Goal: Find specific fact: Find specific fact

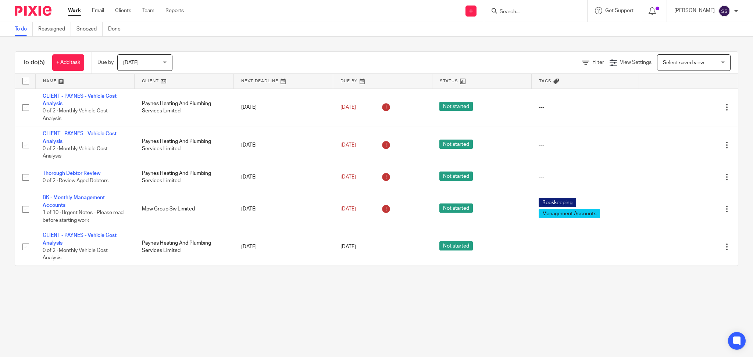
click at [509, 13] on input "Search" at bounding box center [532, 12] width 66 height 7
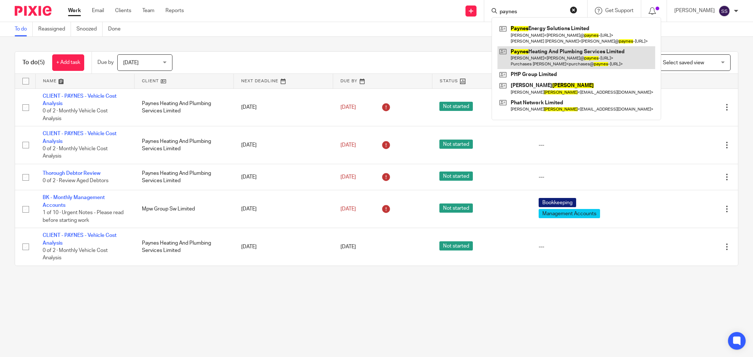
type input "paynes"
click at [560, 60] on link at bounding box center [576, 57] width 158 height 23
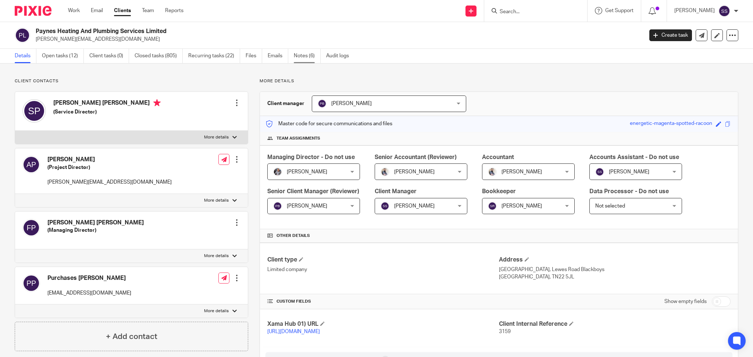
click at [310, 57] on link "Notes (6)" at bounding box center [307, 56] width 27 height 14
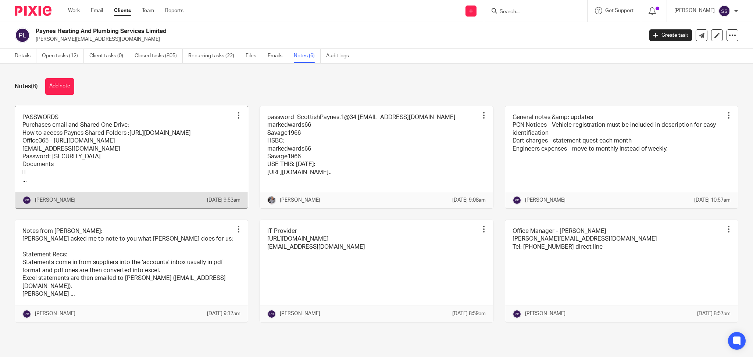
click at [177, 154] on link at bounding box center [131, 157] width 233 height 102
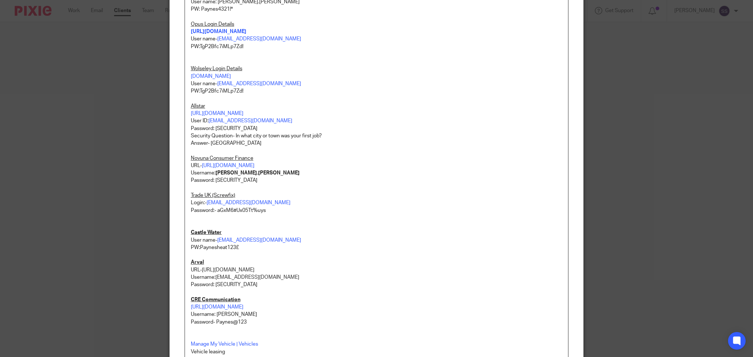
scroll to position [490, 0]
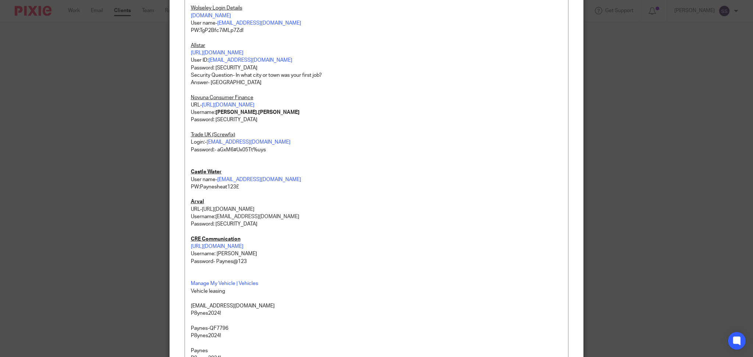
click at [236, 168] on p "Castle Water" at bounding box center [376, 165] width 371 height 22
click at [239, 171] on p "Castle Water" at bounding box center [376, 165] width 371 height 22
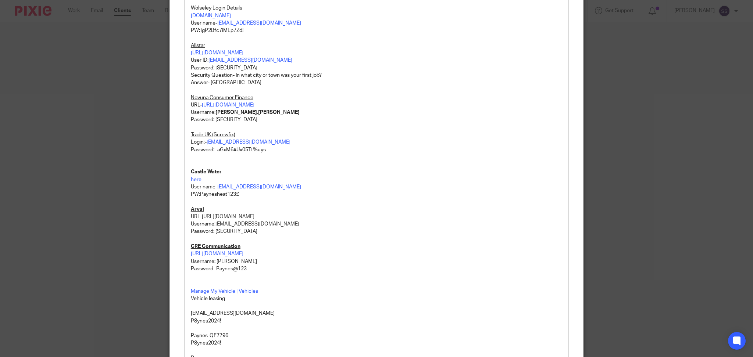
click at [201, 178] on p "here" at bounding box center [376, 179] width 371 height 7
drag, startPoint x: 201, startPoint y: 178, endPoint x: 187, endPoint y: 178, distance: 13.2
click at [191, 178] on p "here" at bounding box center [376, 179] width 371 height 7
click at [206, 180] on p "here" at bounding box center [376, 179] width 371 height 7
drag, startPoint x: 204, startPoint y: 180, endPoint x: 186, endPoint y: 180, distance: 17.6
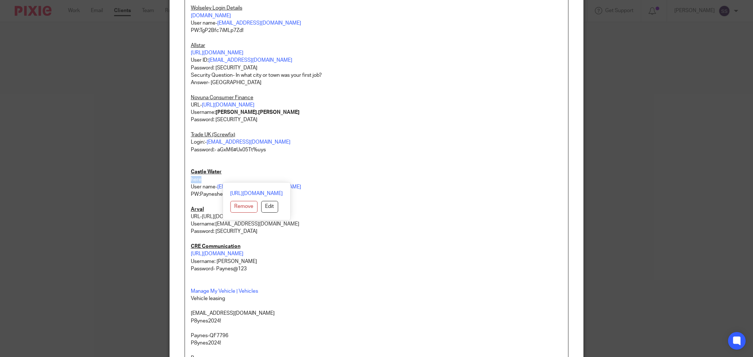
click at [383, 195] on p "User name- [EMAIL_ADDRESS][DOMAIN_NAME] PW:[SECURITY_DATA]£" at bounding box center [376, 190] width 371 height 15
drag, startPoint x: 193, startPoint y: 181, endPoint x: 466, endPoint y: 180, distance: 273.8
click at [466, 180] on p "here" at bounding box center [376, 179] width 371 height 7
drag, startPoint x: 310, startPoint y: 184, endPoint x: 215, endPoint y: 183, distance: 95.5
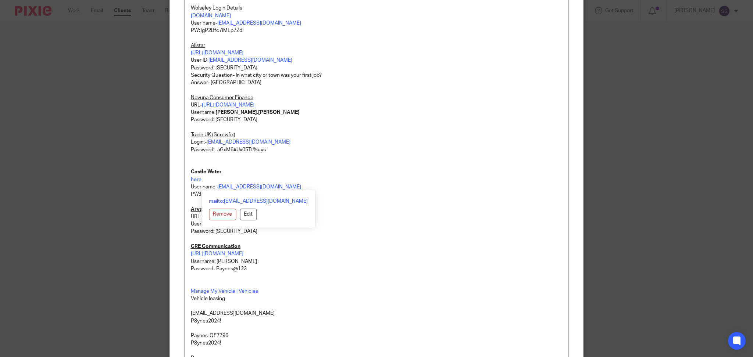
click at [215, 183] on p "User name- [EMAIL_ADDRESS][DOMAIN_NAME] PW:[SECURITY_DATA]£" at bounding box center [376, 190] width 371 height 15
copy link "[EMAIL_ADDRESS][DOMAIN_NAME]"
click at [248, 201] on link "mailto:[EMAIL_ADDRESS][DOMAIN_NAME]" at bounding box center [258, 201] width 99 height 7
click at [338, 187] on p "User name- [EMAIL_ADDRESS][DOMAIN_NAME] PW:[SECURITY_DATA]£" at bounding box center [376, 190] width 371 height 15
click at [232, 193] on p "User name- [EMAIL_ADDRESS][DOMAIN_NAME] PW:[SECURITY_DATA]£" at bounding box center [376, 190] width 371 height 15
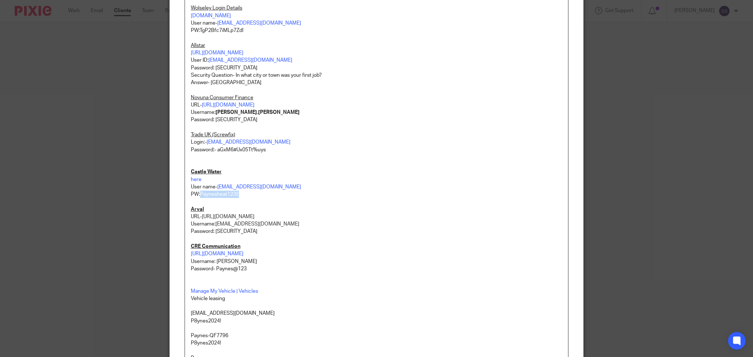
drag, startPoint x: 237, startPoint y: 193, endPoint x: 197, endPoint y: 194, distance: 40.1
click at [197, 194] on p "User name- [EMAIL_ADDRESS][DOMAIN_NAME] PW:[SECURITY_DATA]£" at bounding box center [376, 190] width 371 height 15
copy p "Paynesheat123£"
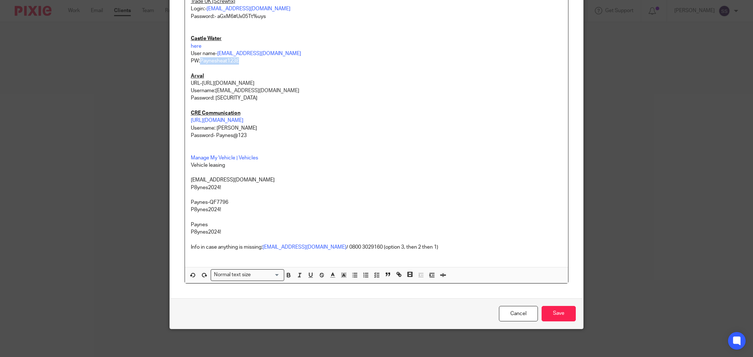
scroll to position [625, 0]
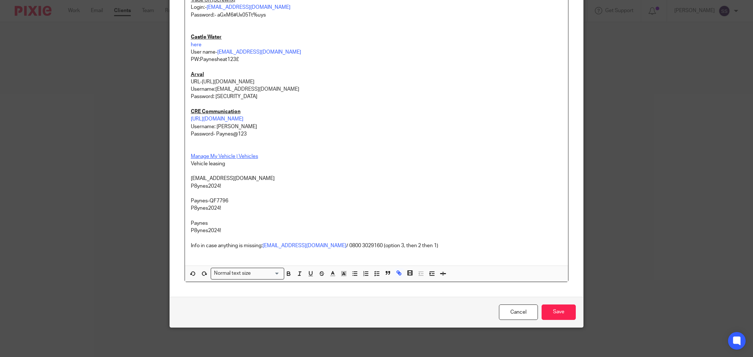
drag, startPoint x: 245, startPoint y: 155, endPoint x: 227, endPoint y: 158, distance: 17.9
click at [265, 162] on p "Vehicle leasing" at bounding box center [376, 163] width 371 height 7
drag, startPoint x: 269, startPoint y: 178, endPoint x: 184, endPoint y: 181, distance: 84.9
copy p "[EMAIL_ADDRESS][DOMAIN_NAME]"
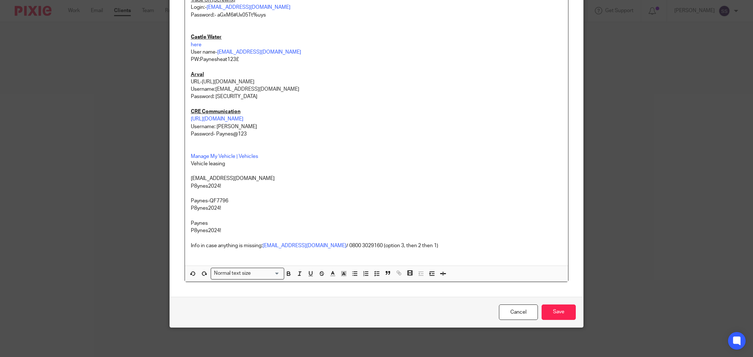
click at [233, 198] on p "Paynes-QF7796" at bounding box center [376, 200] width 371 height 7
drag, startPoint x: 226, startPoint y: 187, endPoint x: 180, endPoint y: 185, distance: 46.0
copy p "P8ynes2024!"
